Goal: Information Seeking & Learning: Stay updated

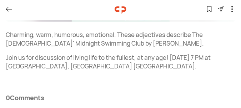
scroll to position [119, 0]
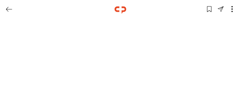
scroll to position [166, 0]
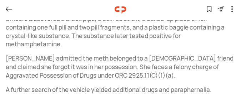
scroll to position [286, 0]
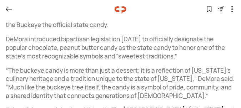
scroll to position [500, 0]
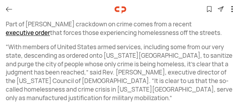
scroll to position [732, 0]
